Goal: Check status

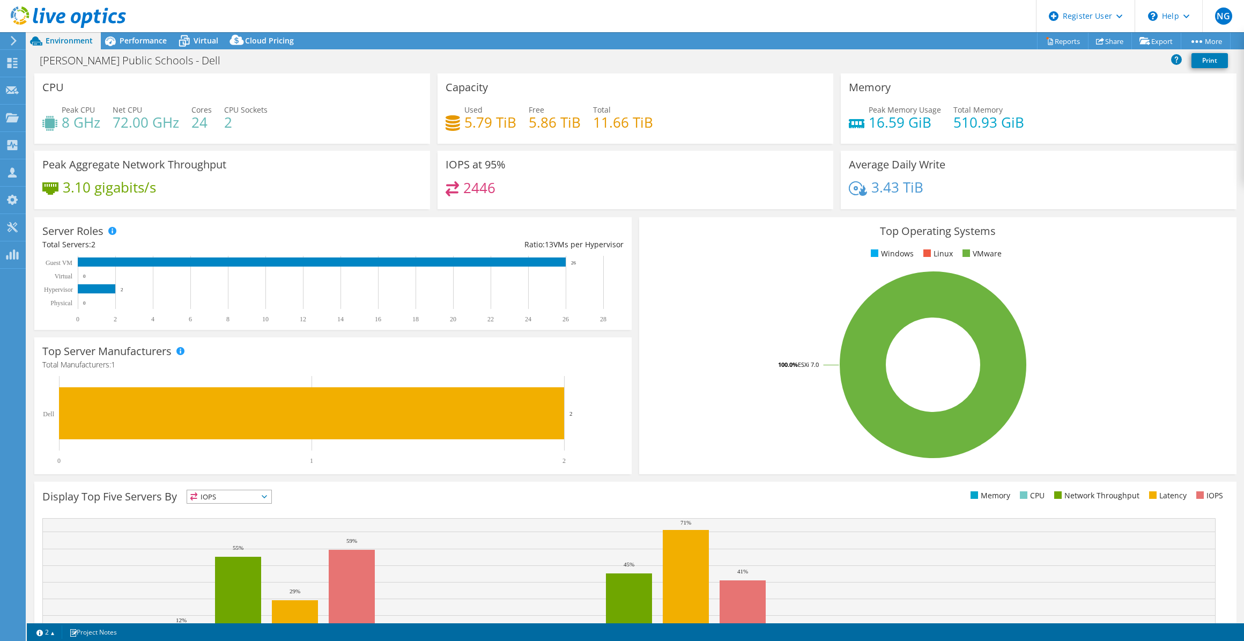
select select "USD"
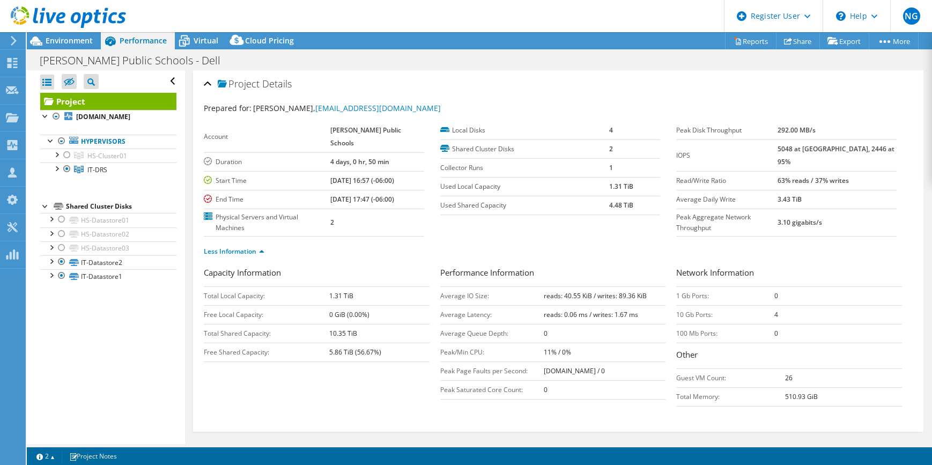
select select "USD"
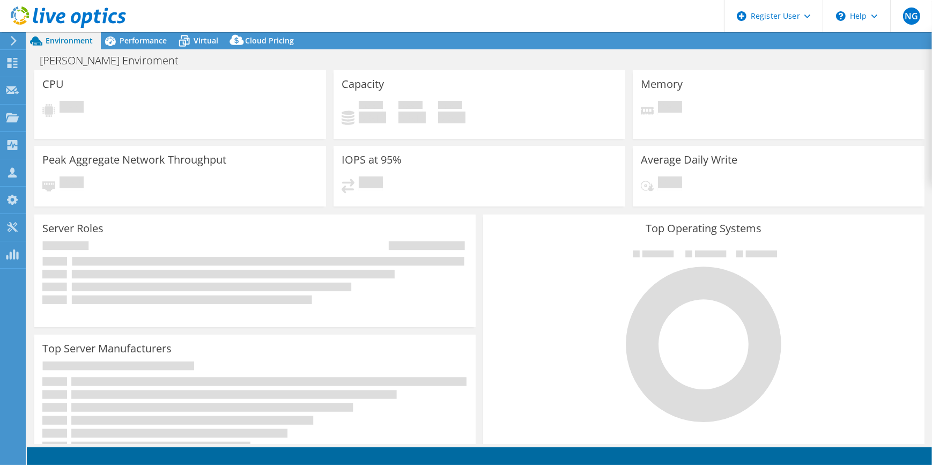
select select "USD"
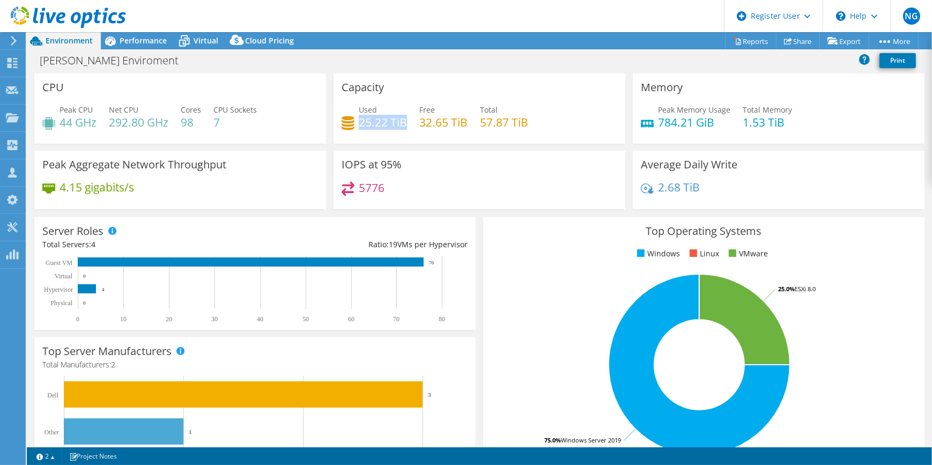
drag, startPoint x: 403, startPoint y: 120, endPoint x: 357, endPoint y: 118, distance: 46.7
click at [359, 118] on h4 "25.22 TiB" at bounding box center [383, 122] width 48 height 12
